Goal: Information Seeking & Learning: Compare options

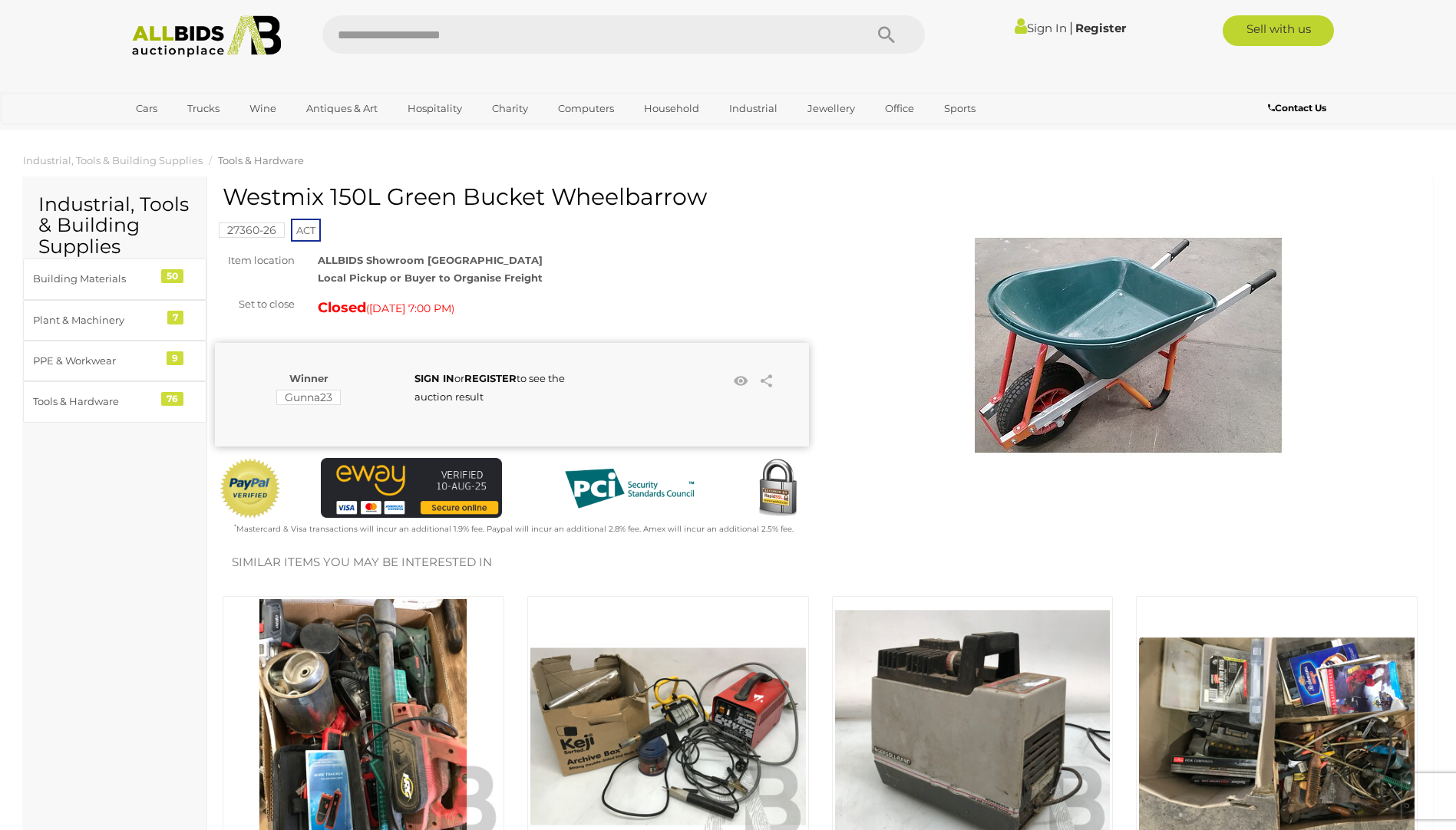
click at [1073, 338] on img at bounding box center [1128, 345] width 307 height 307
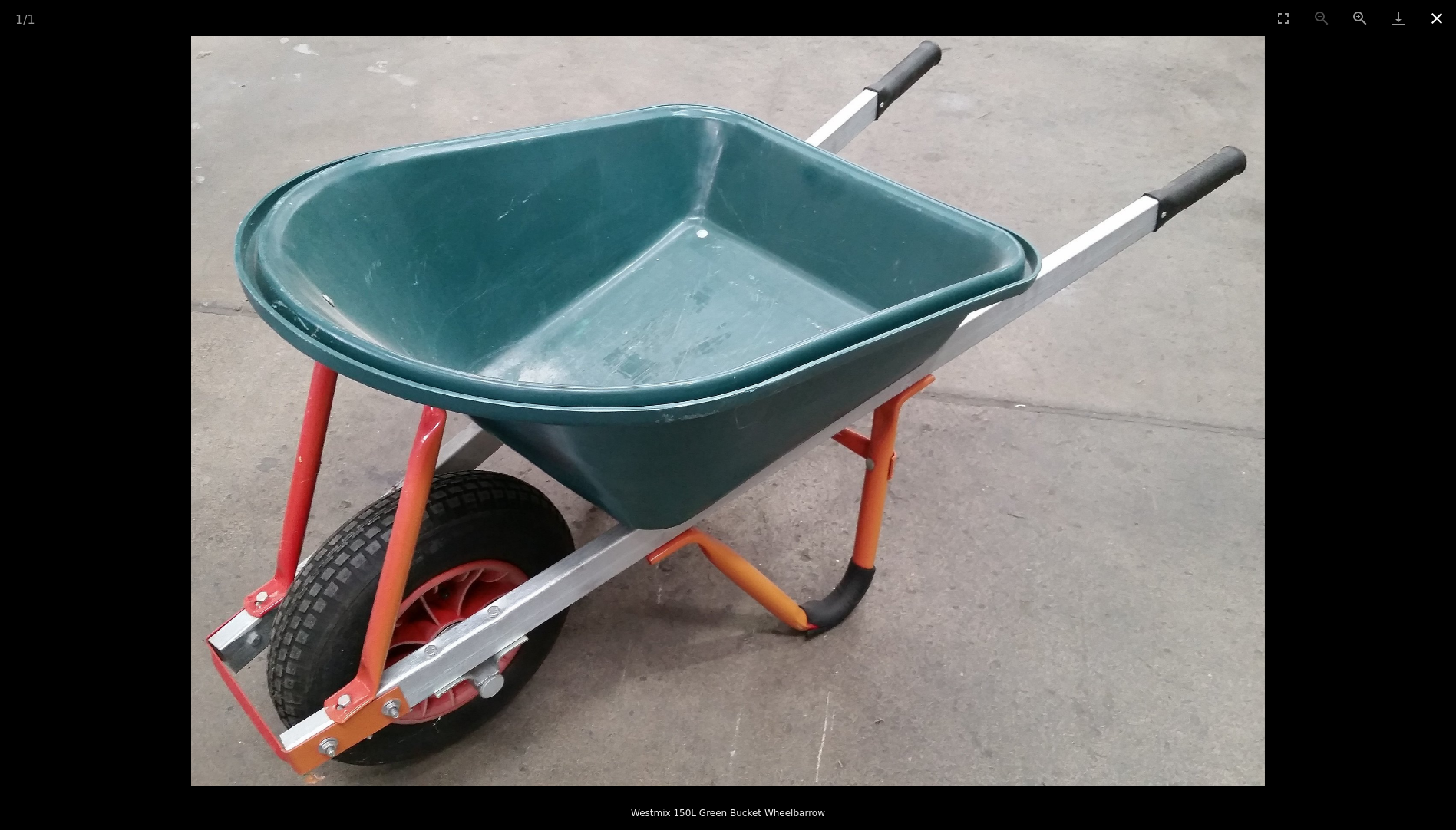
click at [1439, 19] on button "Close gallery" at bounding box center [1437, 17] width 38 height 36
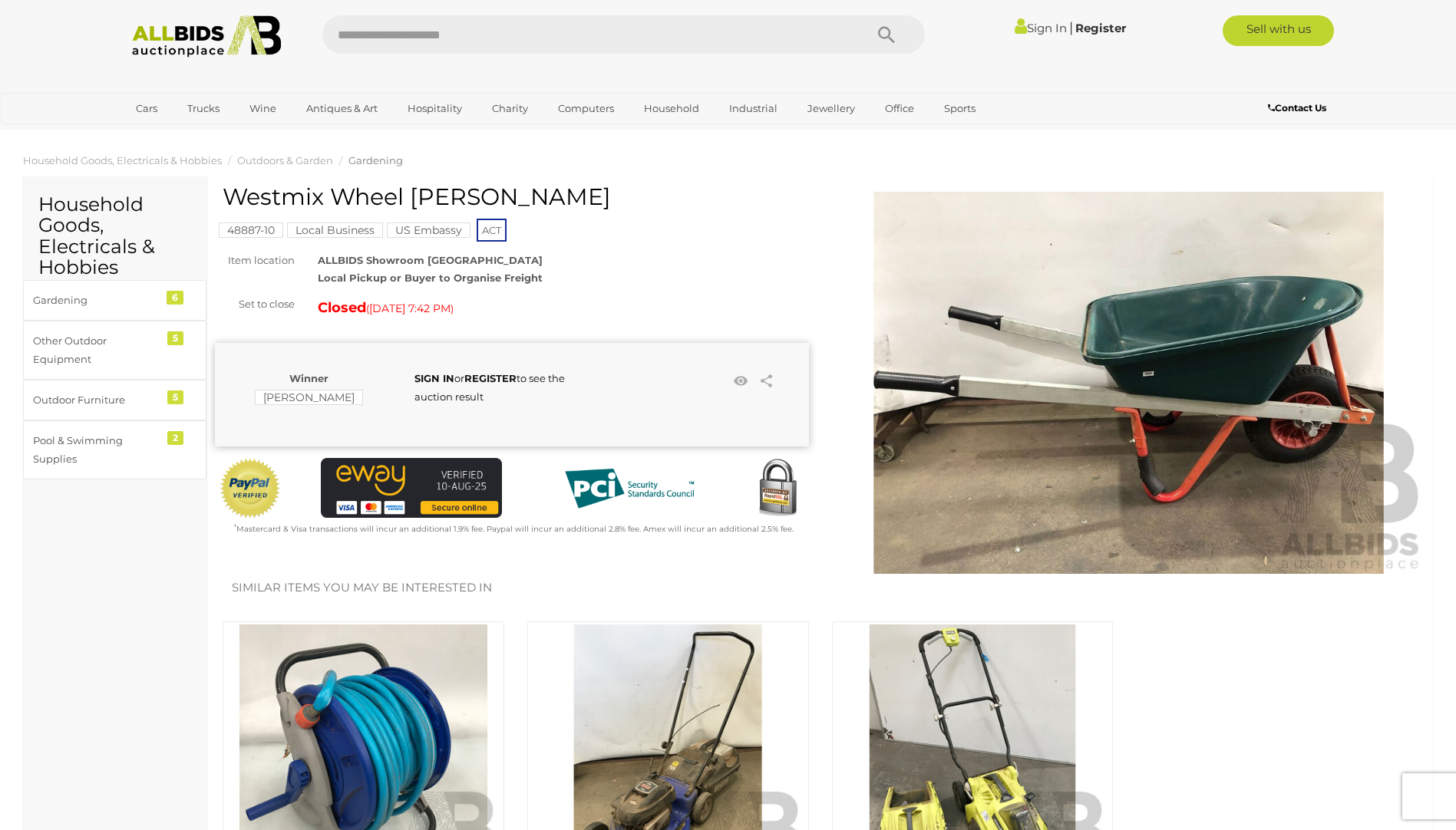
click at [1155, 386] on img at bounding box center [1129, 383] width 594 height 382
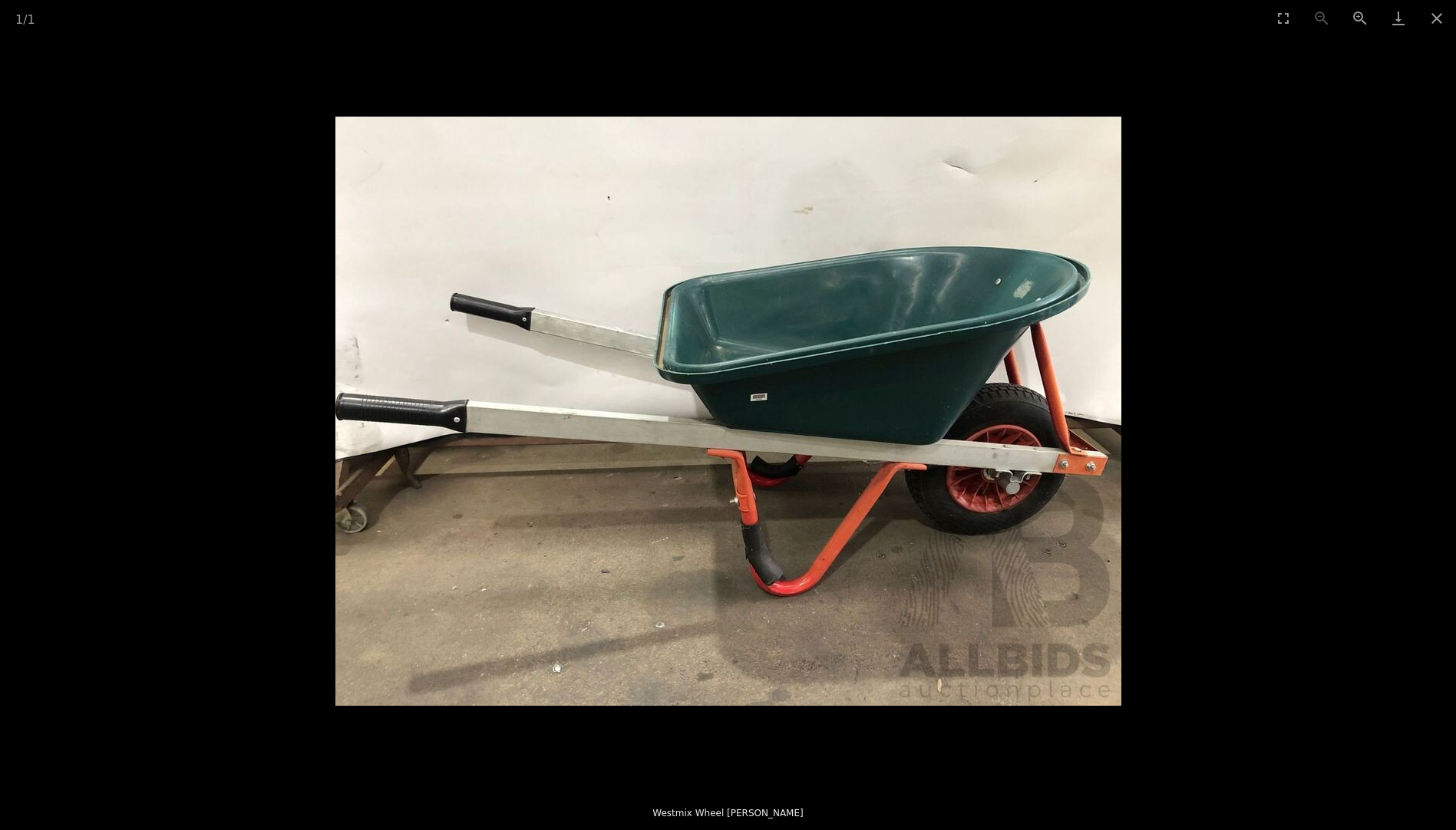
scroll to position [77, 0]
click at [1435, 21] on button "Close gallery" at bounding box center [1437, 17] width 38 height 36
